Goal: Information Seeking & Learning: Learn about a topic

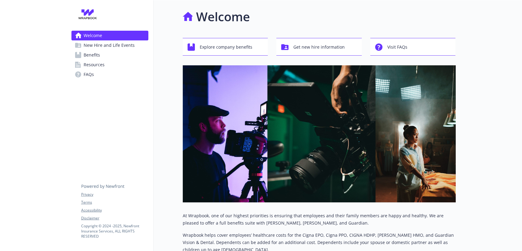
click at [86, 55] on span "Benefits" at bounding box center [92, 55] width 16 height 10
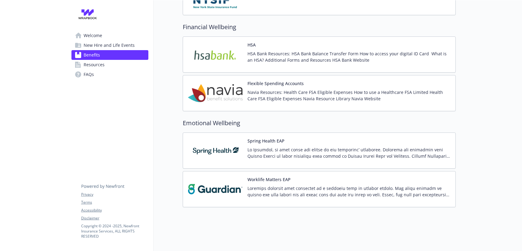
scroll to position [689, 0]
click at [293, 146] on p at bounding box center [348, 152] width 203 height 13
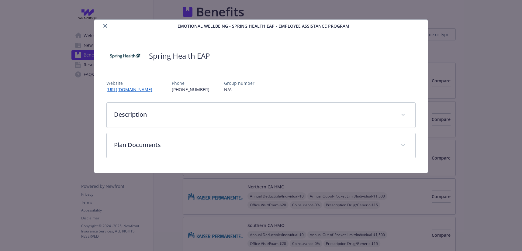
scroll to position [689, 0]
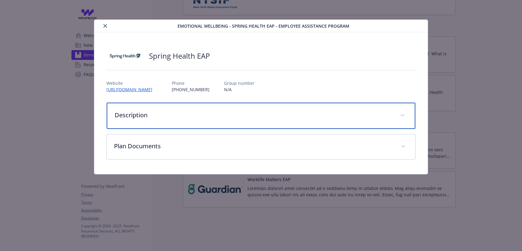
click at [166, 113] on p "Description" at bounding box center [254, 115] width 278 height 9
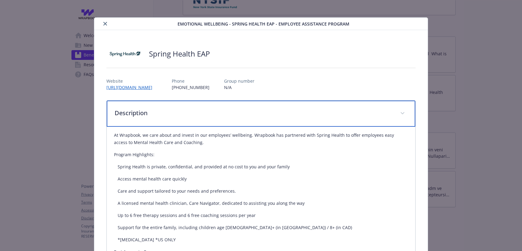
scroll to position [0, 0]
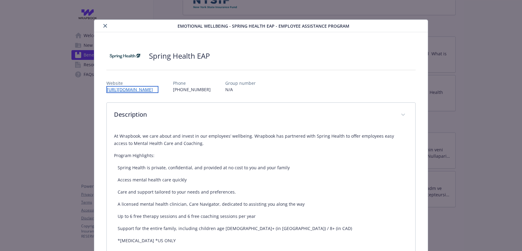
click at [158, 89] on link "[URL][DOMAIN_NAME]" at bounding box center [132, 89] width 52 height 7
click at [105, 27] on icon "close" at bounding box center [105, 26] width 4 height 4
